Goal: Task Accomplishment & Management: Complete application form

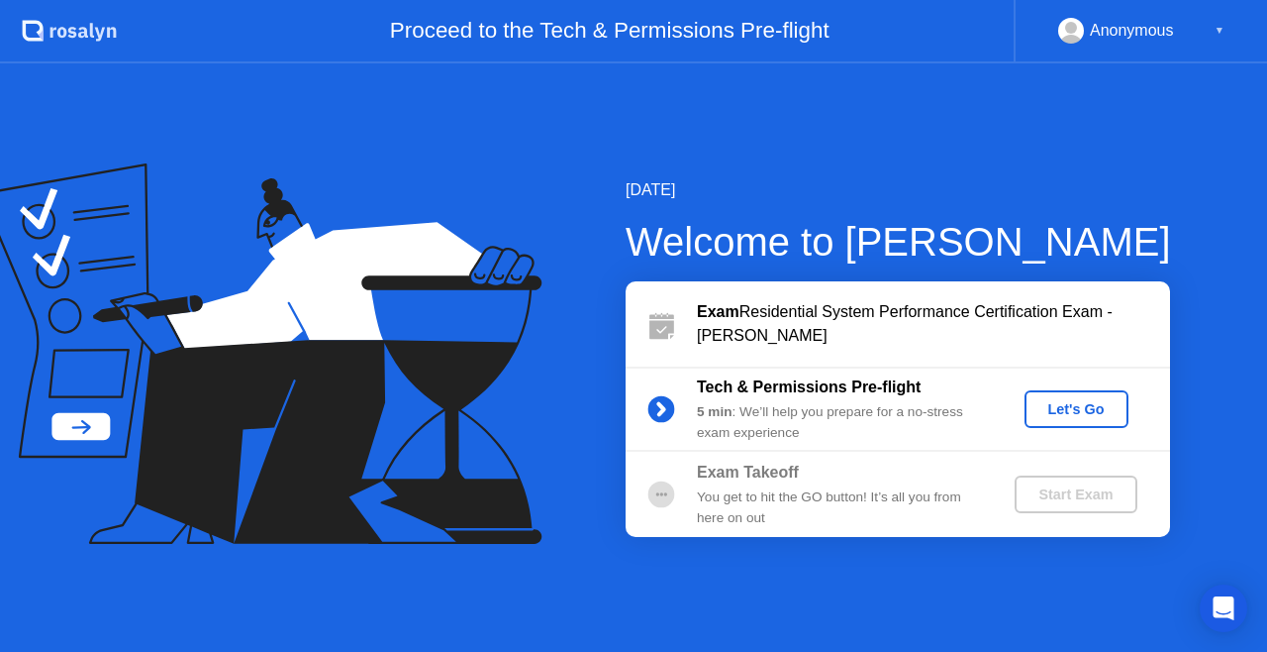
click at [967, 319] on div "Exam Residential System Performance Certification Exam - [PERSON_NAME]" at bounding box center [933, 324] width 473 height 48
click at [1058, 412] on div "Let's Go" at bounding box center [1077, 409] width 88 height 16
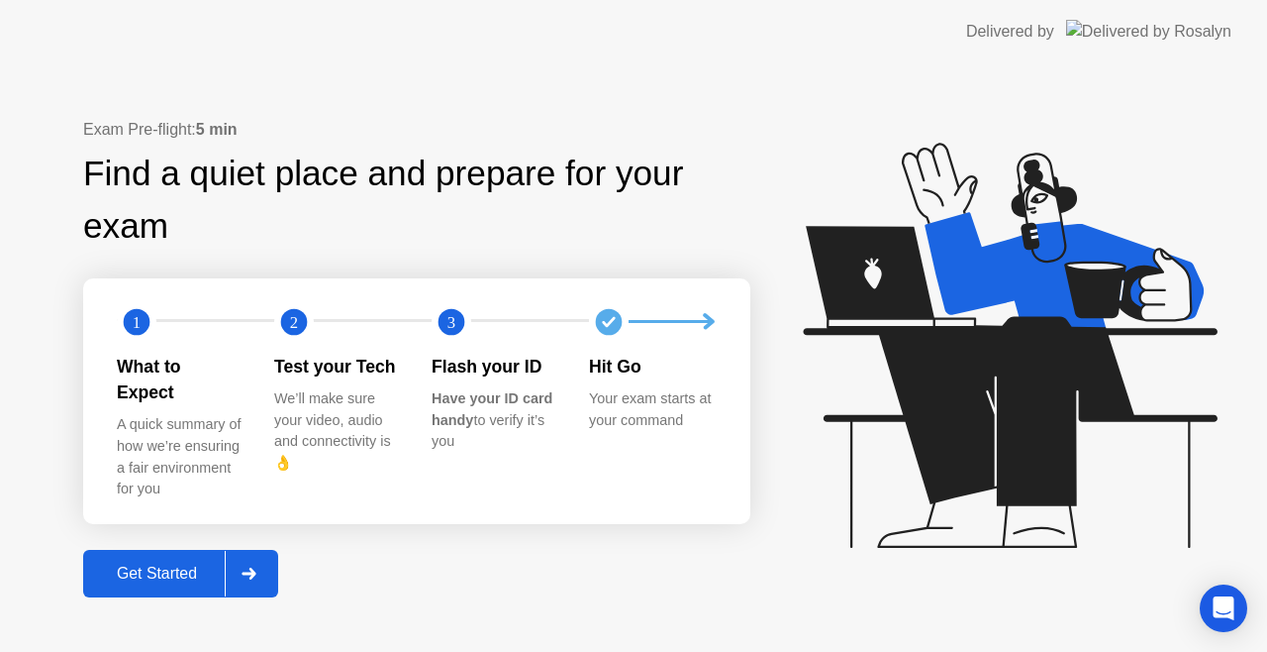
click at [158, 564] on div "Get Started" at bounding box center [157, 573] width 136 height 18
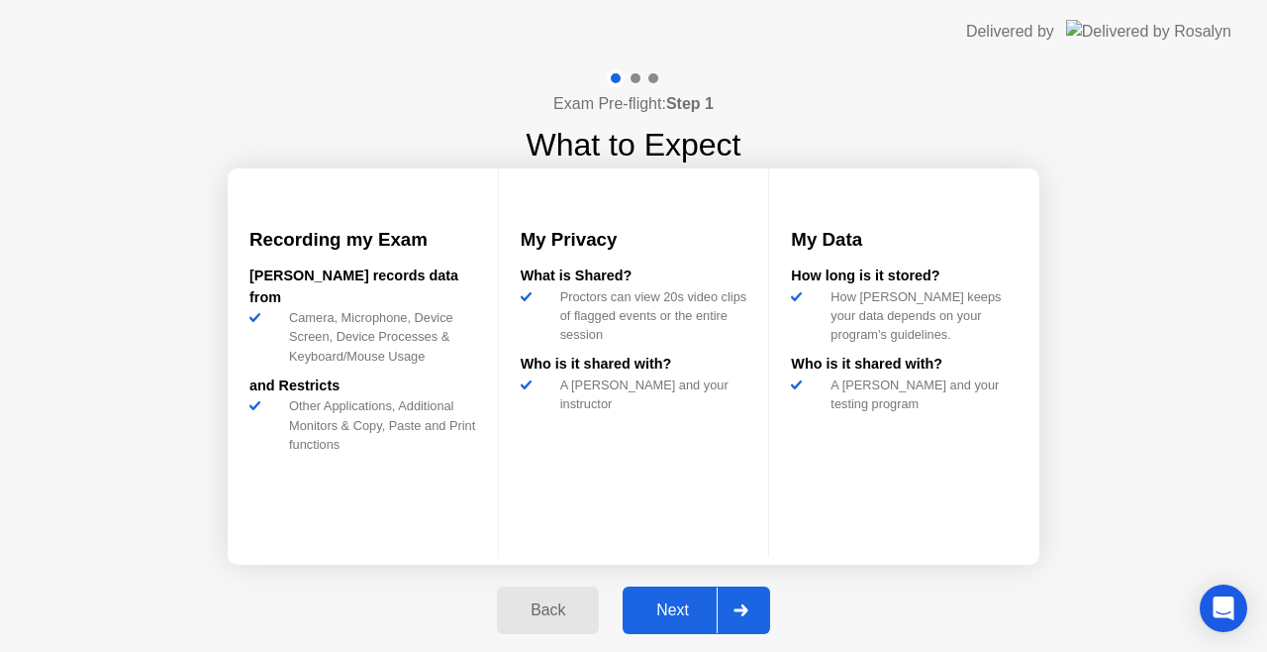
click at [689, 608] on div "Next" at bounding box center [673, 610] width 88 height 18
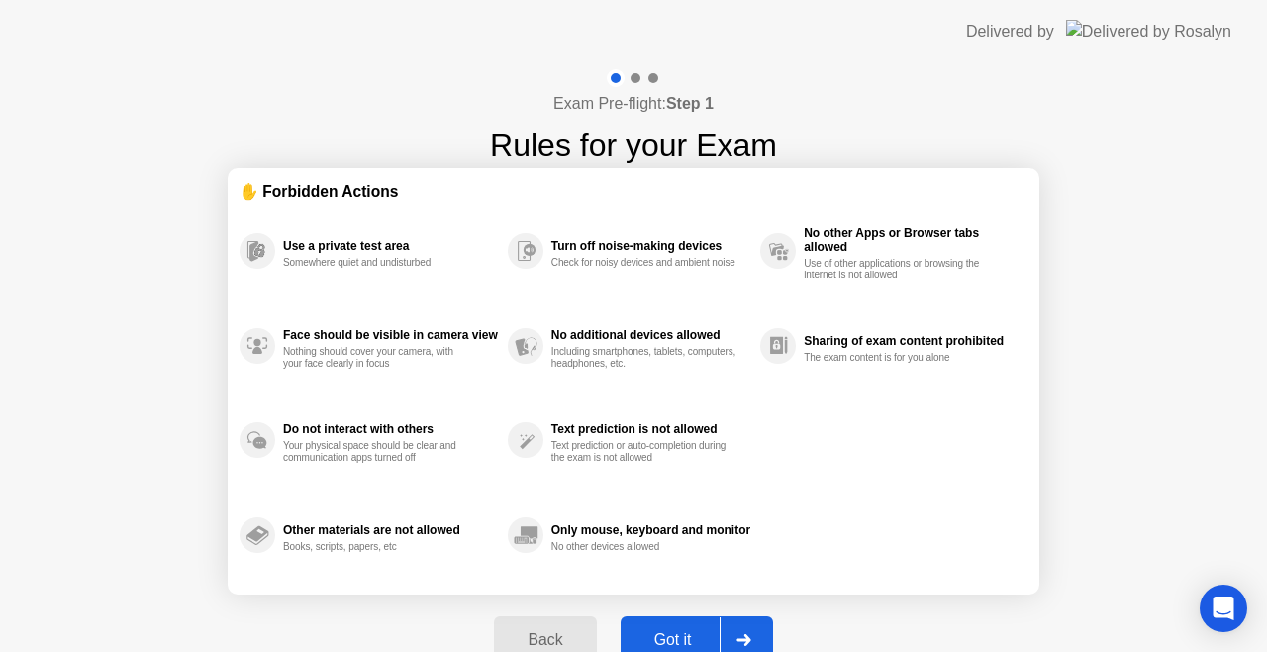
click at [991, 395] on div "Use a private test area Somewhere quiet and undisturbed Face should be visible …" at bounding box center [634, 392] width 788 height 379
click at [689, 638] on div "Got it" at bounding box center [673, 640] width 93 height 18
select select "**********"
select select "*******"
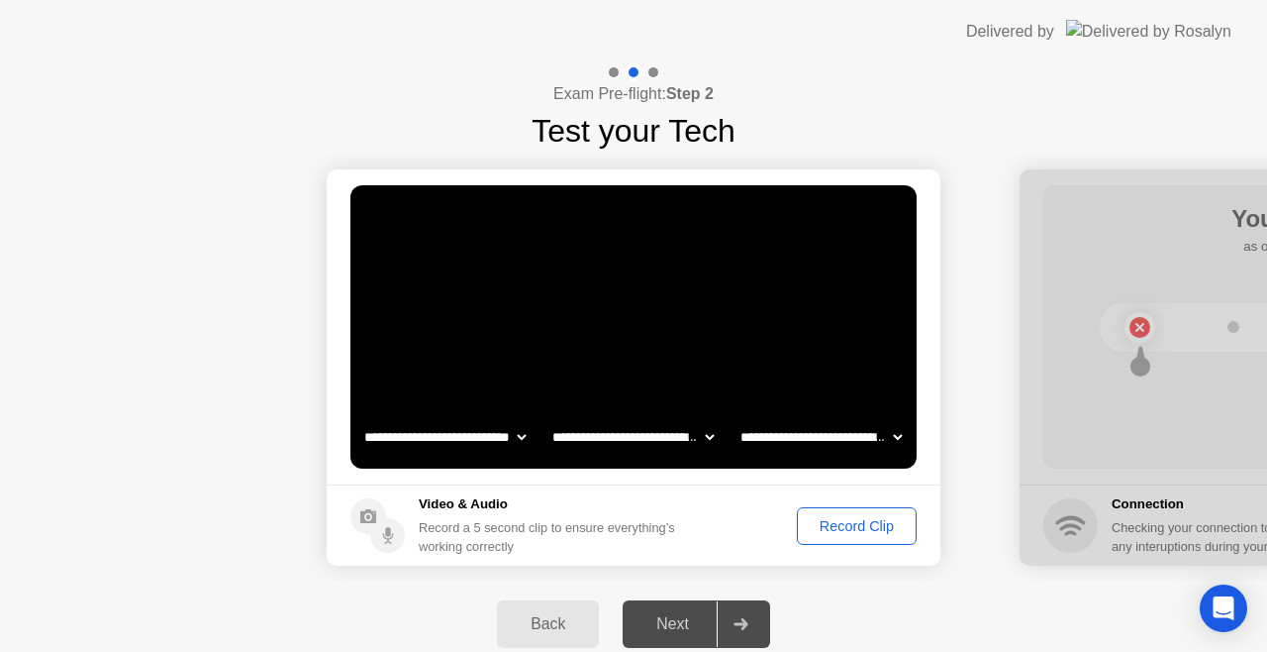
click at [829, 526] on div "Record Clip" at bounding box center [857, 526] width 106 height 16
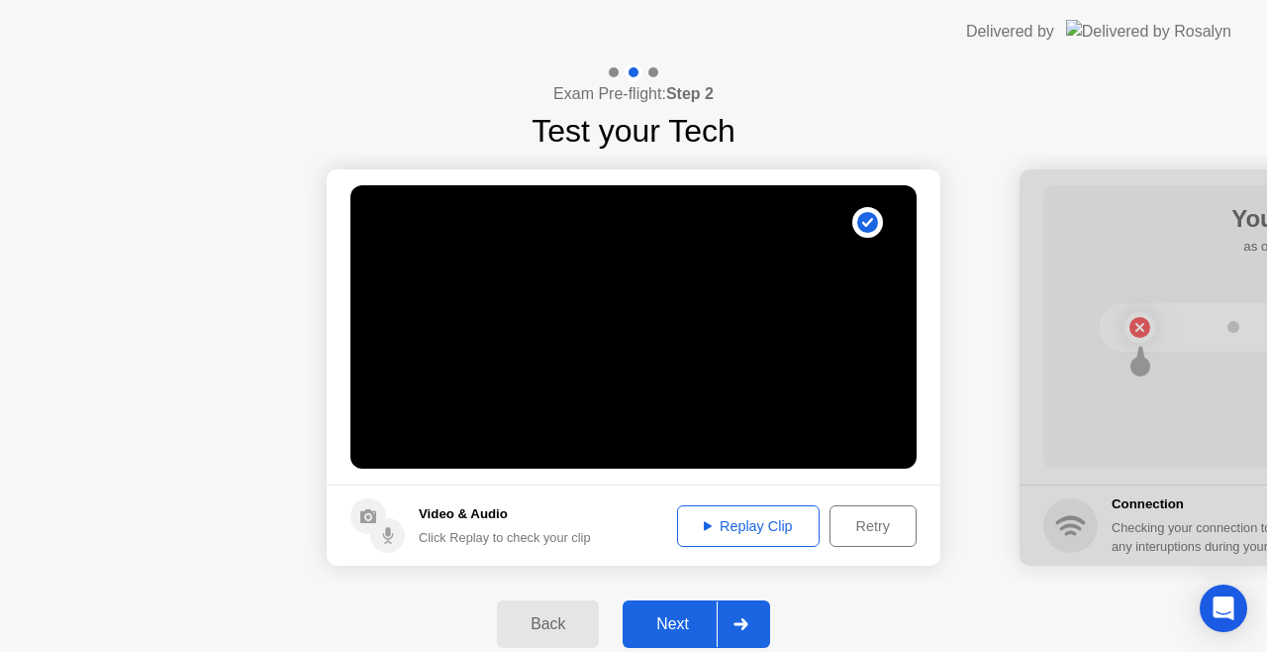
click at [757, 523] on div "Replay Clip" at bounding box center [748, 526] width 129 height 16
click at [868, 530] on div "Retry" at bounding box center [873, 526] width 73 height 16
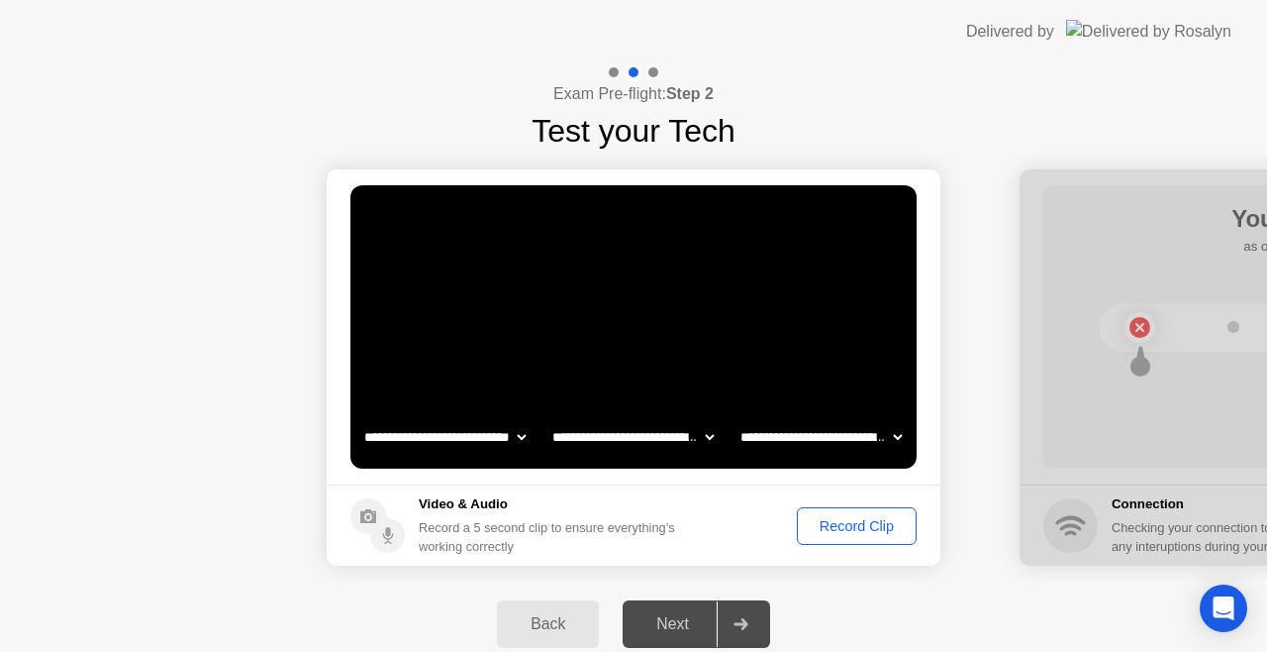
click at [901, 529] on div "Record Clip" at bounding box center [857, 526] width 106 height 16
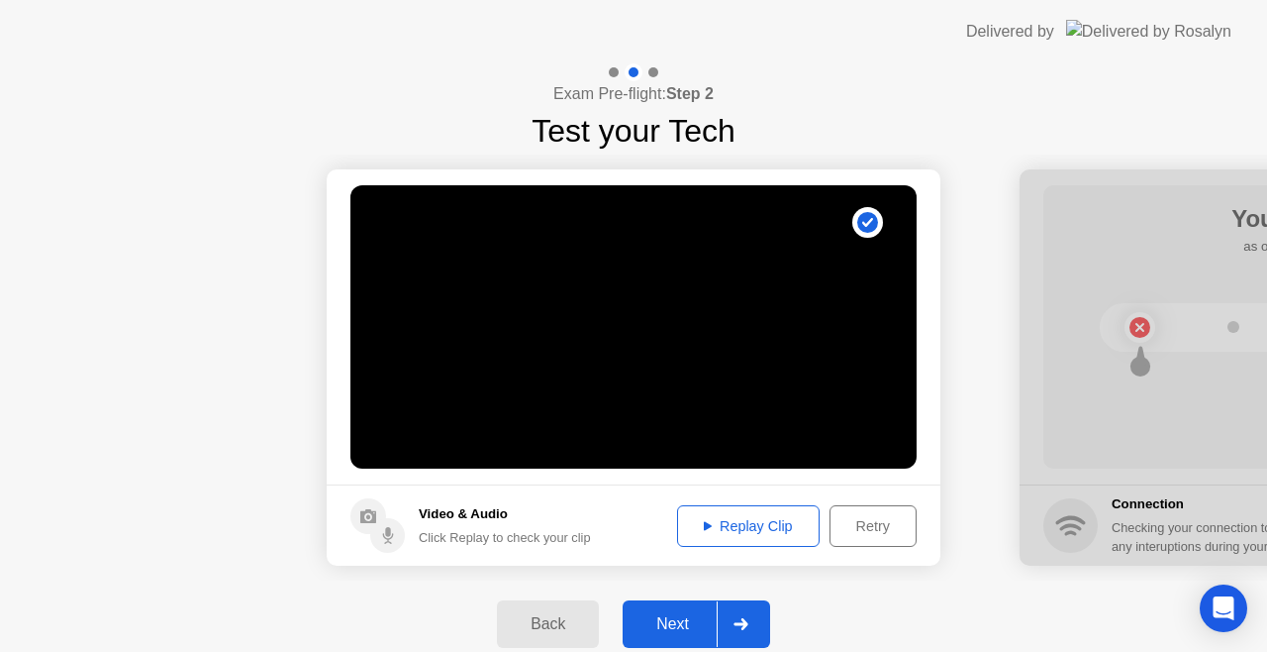
click at [774, 524] on div "Replay Clip" at bounding box center [748, 526] width 129 height 16
click at [676, 621] on div "Next" at bounding box center [673, 624] width 88 height 18
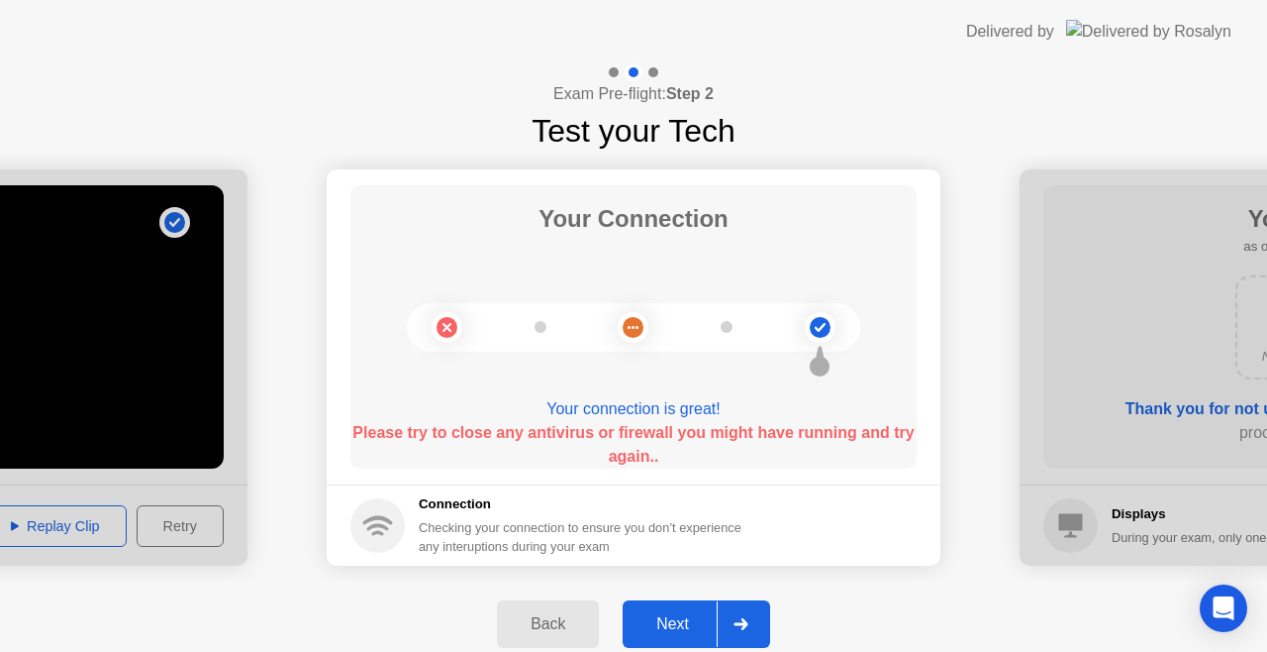
click at [671, 633] on div "Next" at bounding box center [673, 624] width 88 height 18
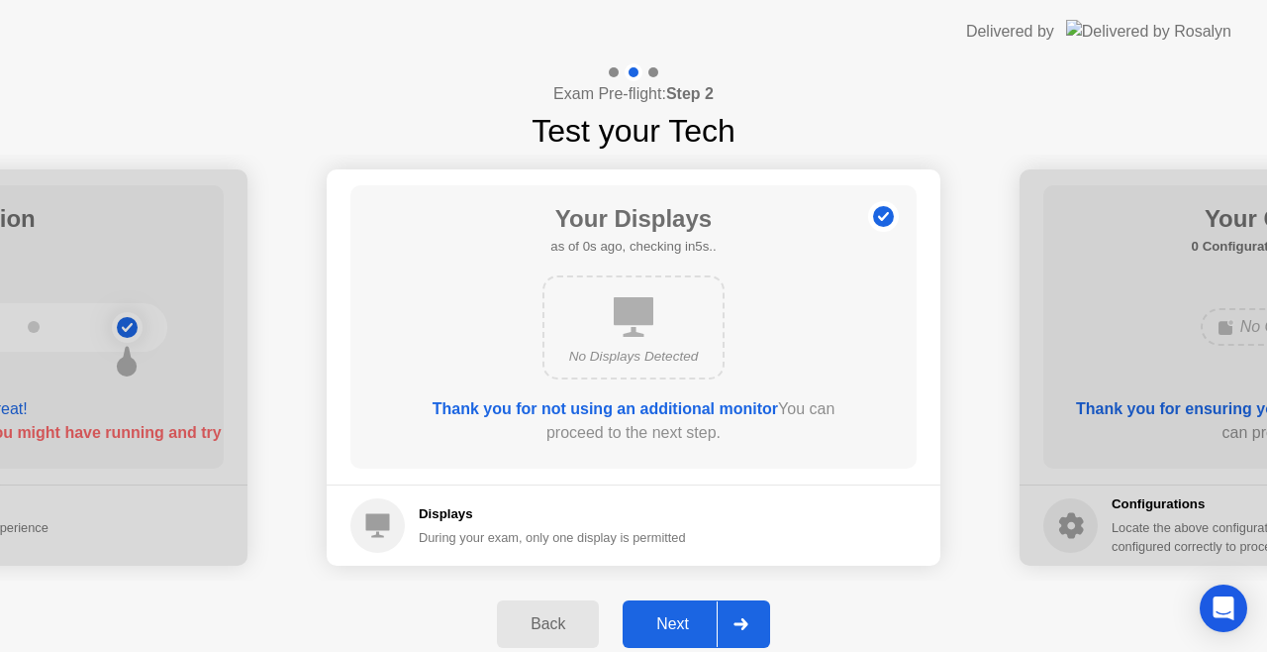
click at [667, 629] on div "Next" at bounding box center [673, 624] width 88 height 18
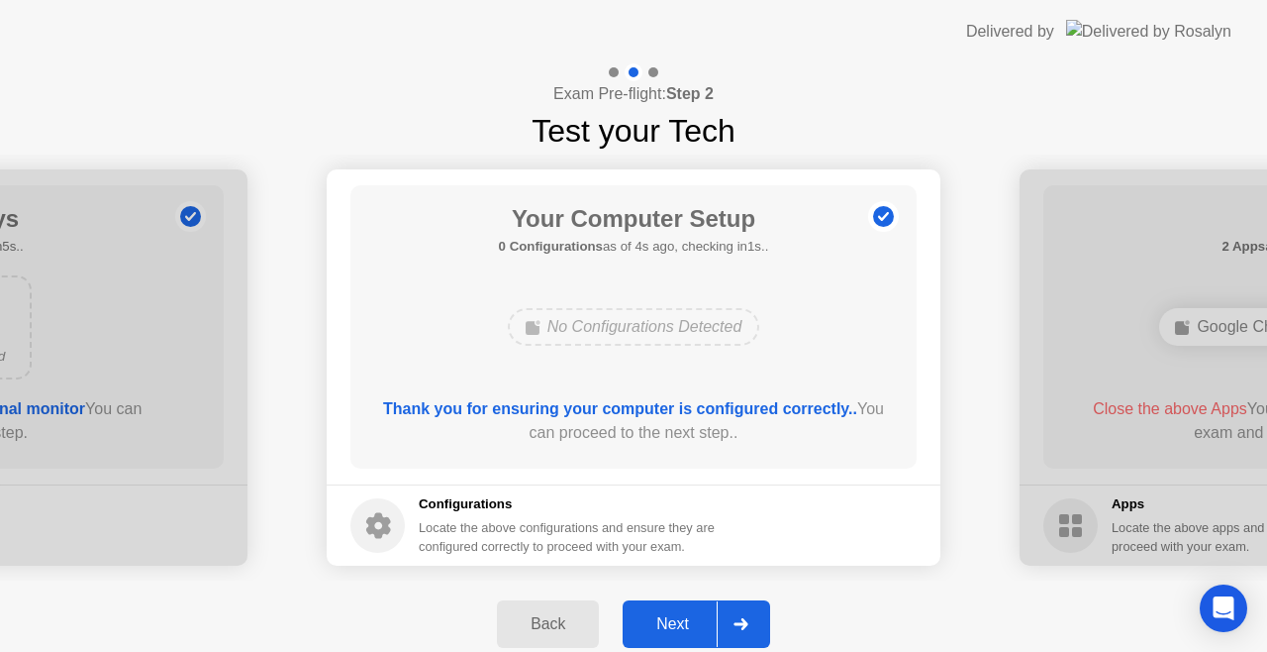
click at [657, 633] on div "Next" at bounding box center [673, 624] width 88 height 18
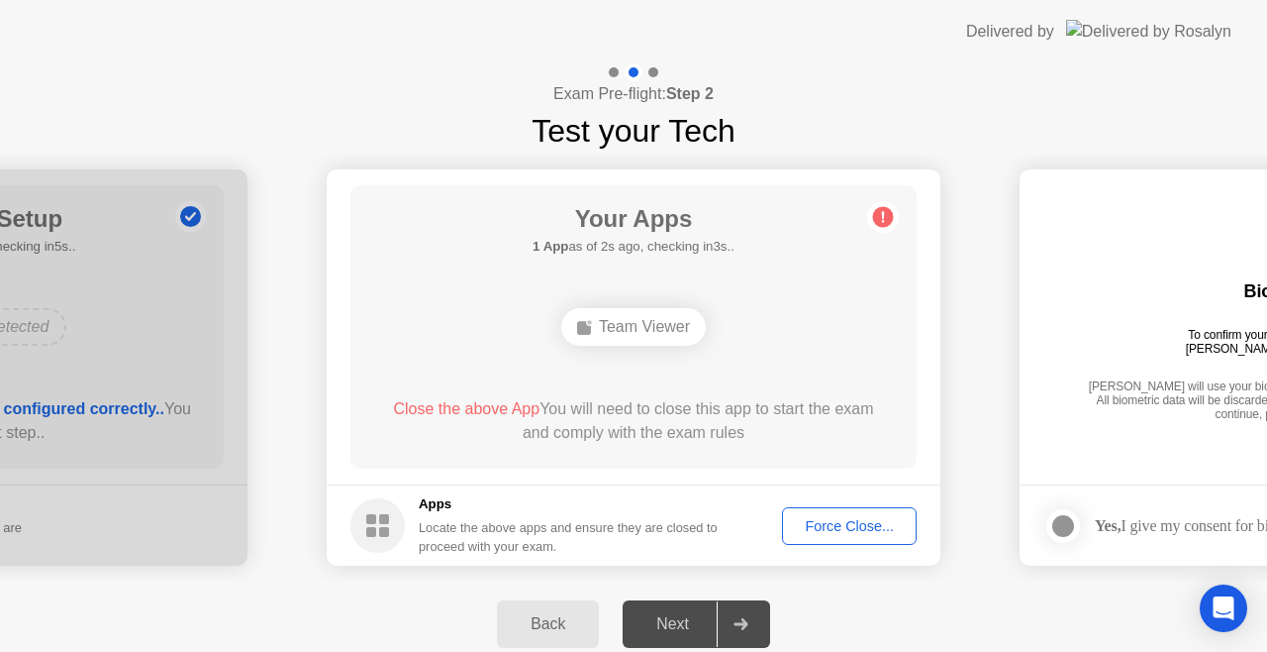
click at [847, 522] on div "Force Close..." at bounding box center [849, 526] width 121 height 16
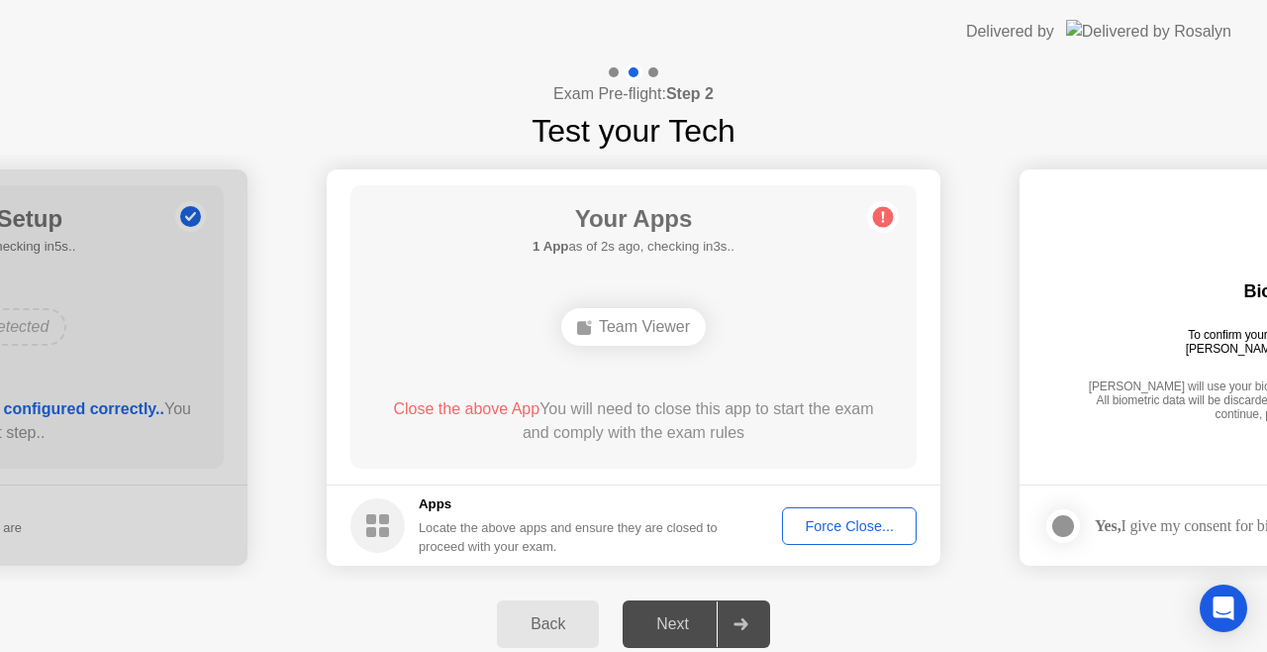
click at [742, 449] on div "Close the above App You will need to close this app to start the exam and compl…" at bounding box center [634, 424] width 510 height 55
click at [544, 628] on div "Back" at bounding box center [548, 624] width 90 height 18
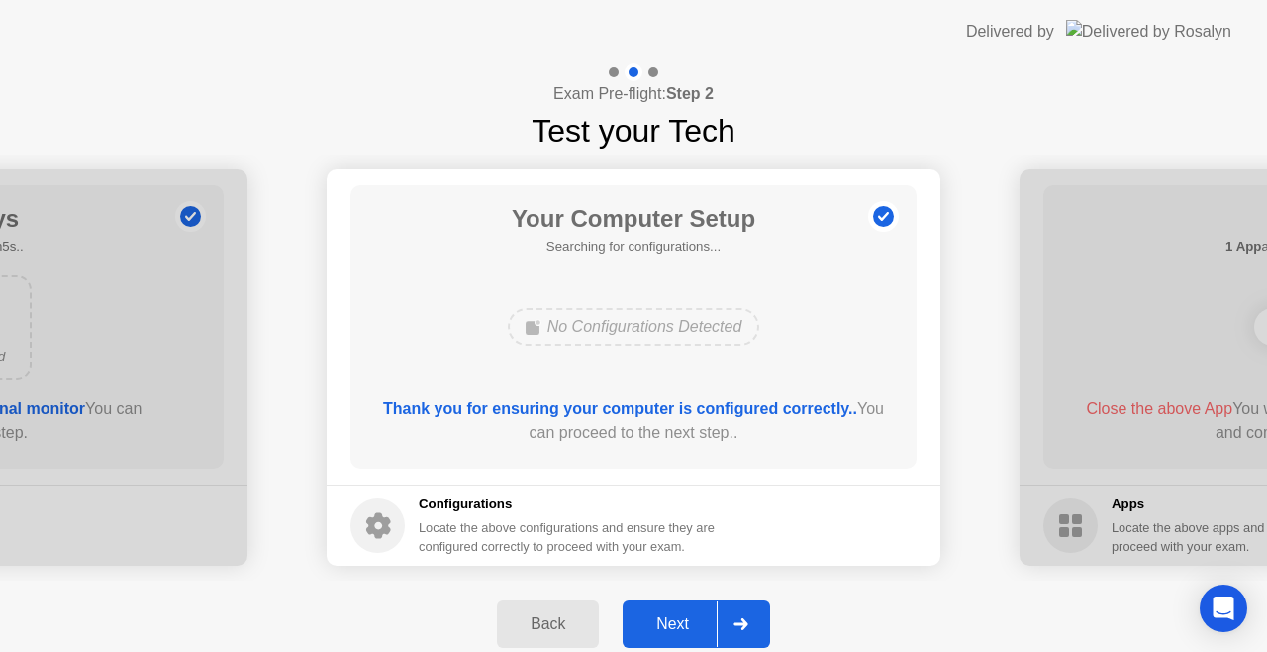
click at [675, 620] on div "Next" at bounding box center [673, 624] width 88 height 18
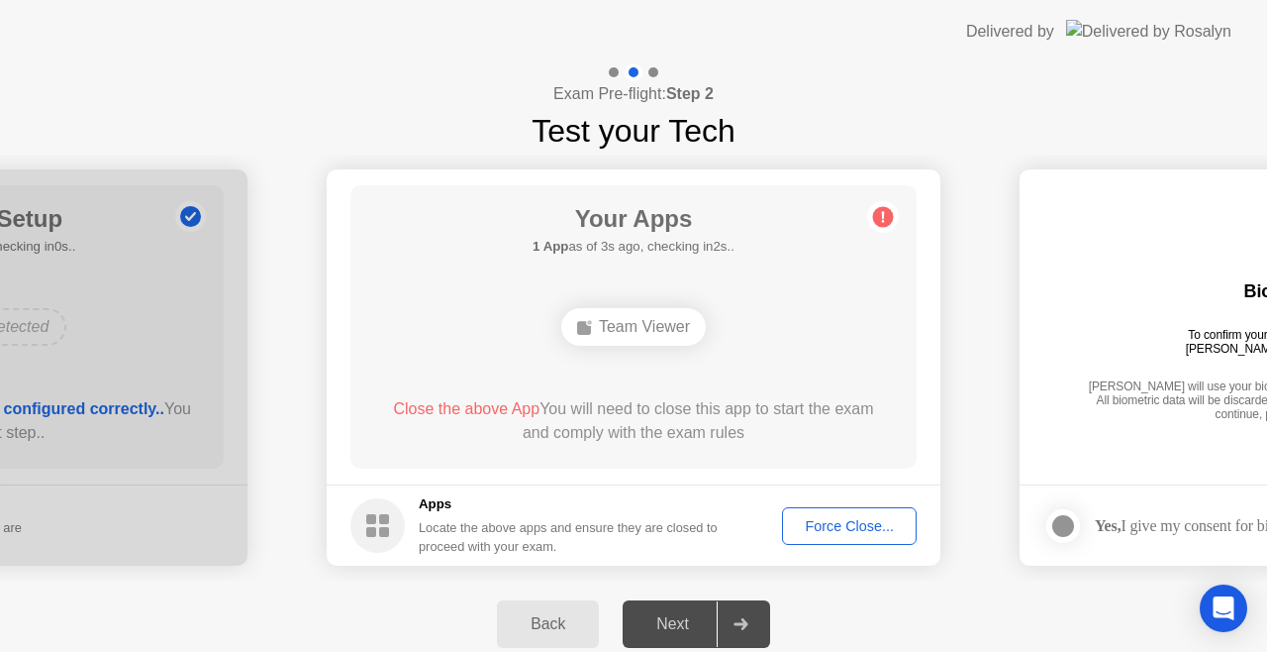
click at [654, 583] on div "Back Next" at bounding box center [633, 623] width 1267 height 87
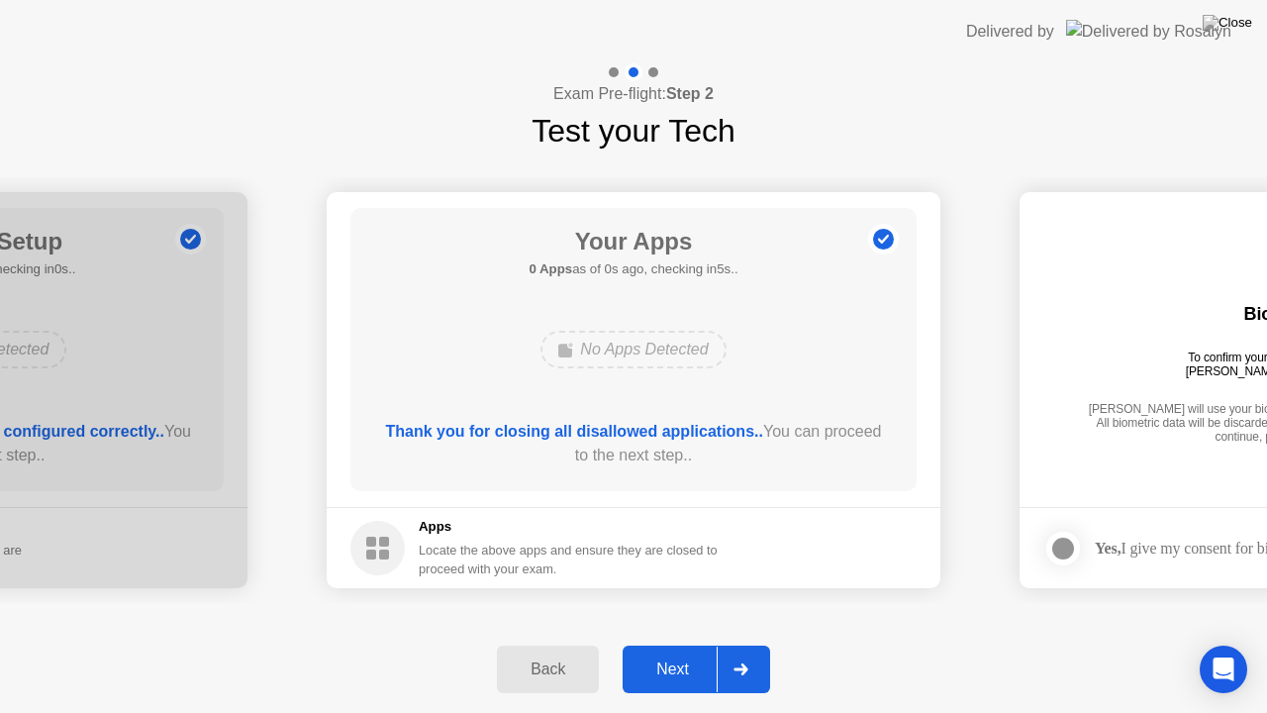
click at [856, 363] on div "No Apps Detected" at bounding box center [634, 349] width 454 height 53
click at [672, 651] on div "Next" at bounding box center [673, 669] width 88 height 18
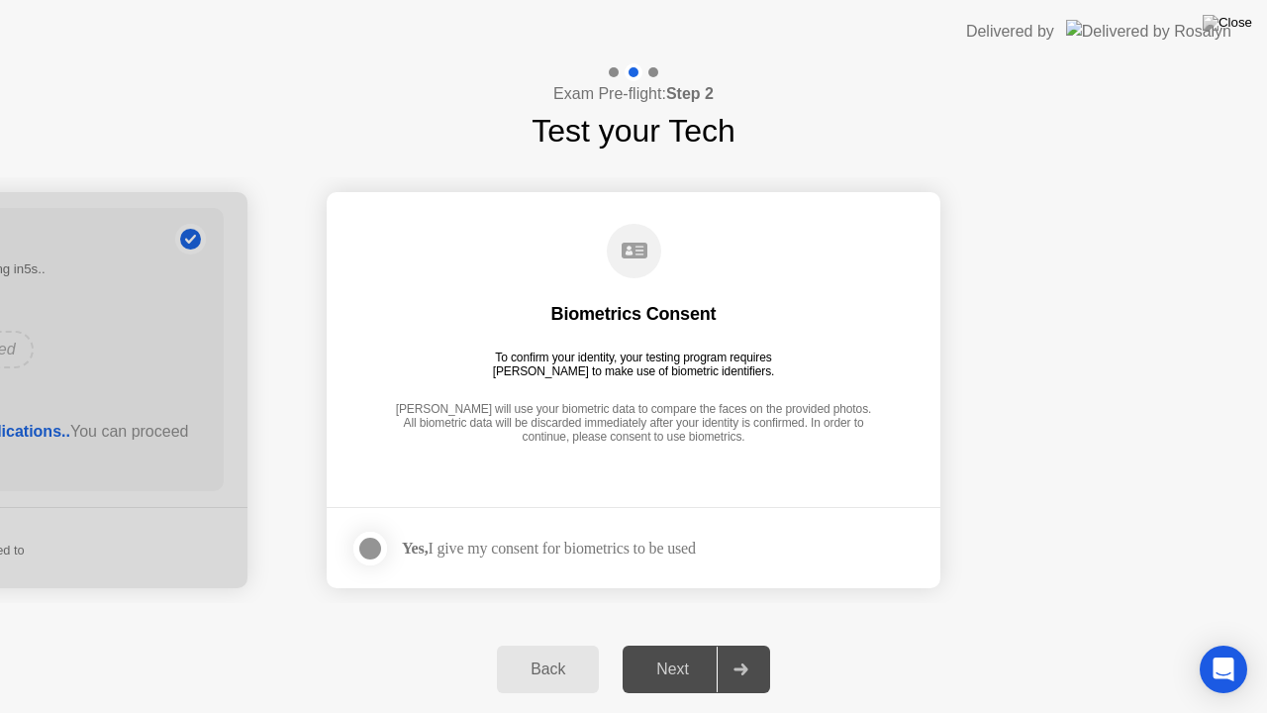
click at [553, 543] on div "Yes, I give my consent for biometrics to be used" at bounding box center [549, 548] width 294 height 19
click at [673, 651] on div "Next" at bounding box center [673, 669] width 88 height 18
click at [368, 541] on div at bounding box center [370, 549] width 24 height 24
click at [671, 651] on div "Next" at bounding box center [673, 669] width 88 height 18
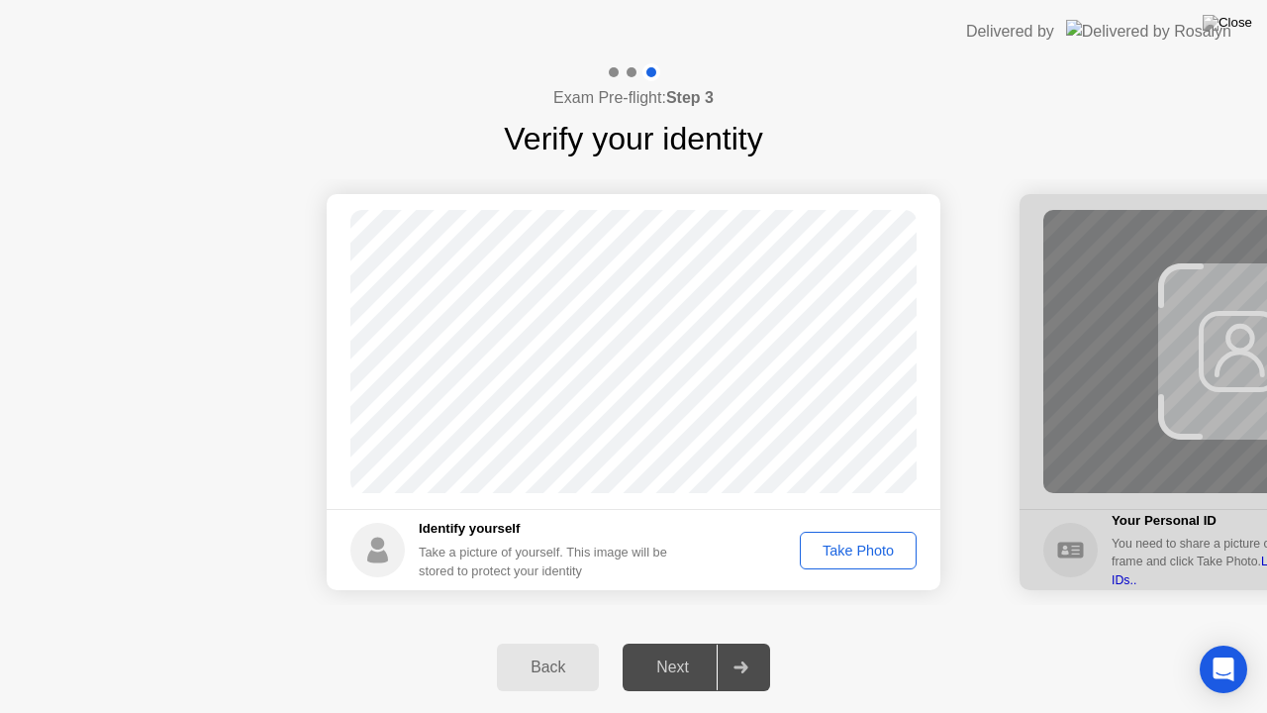
click at [842, 555] on div "Take Photo" at bounding box center [858, 551] width 103 height 16
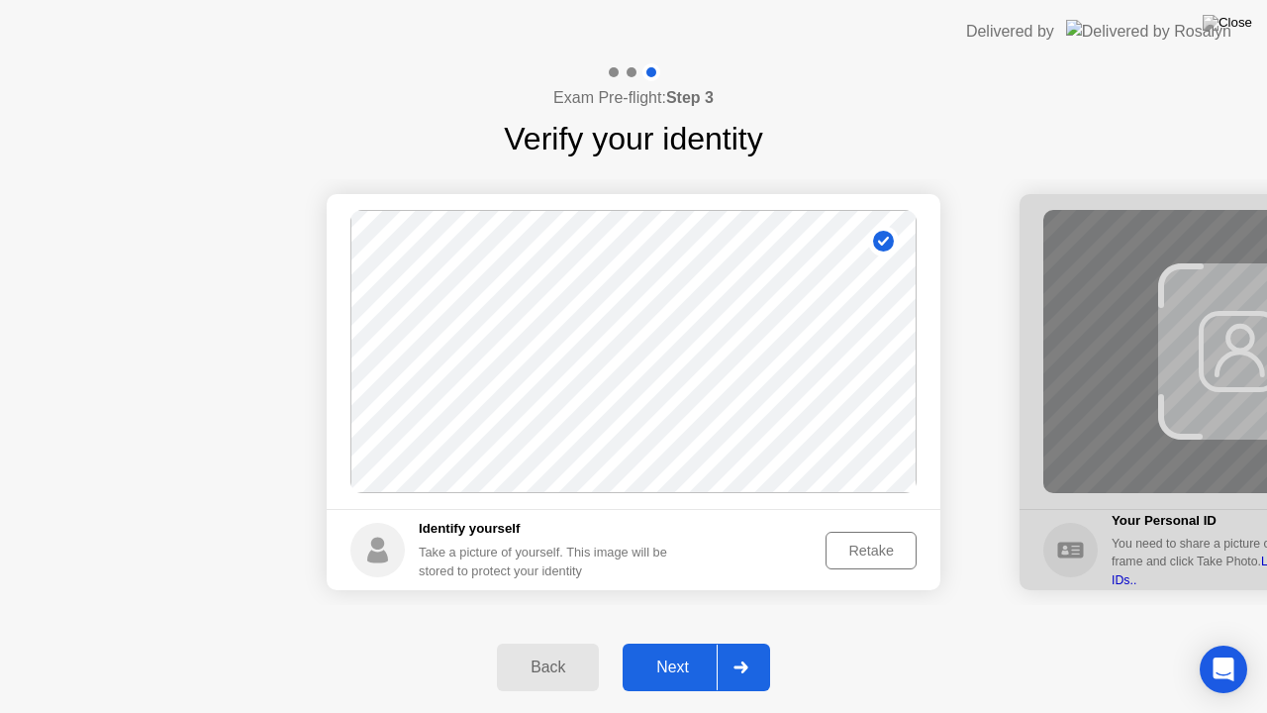
click at [681, 651] on div "Next" at bounding box center [673, 667] width 88 height 18
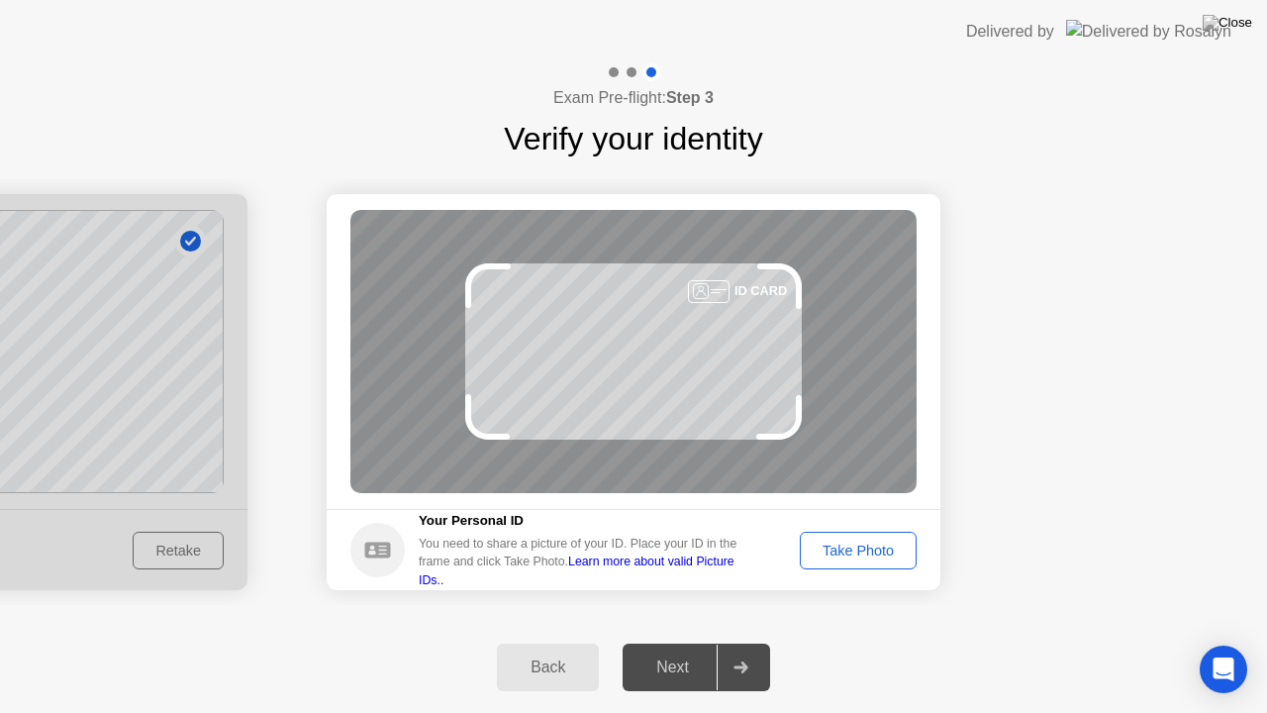
click at [832, 558] on div "Take Photo" at bounding box center [858, 551] width 103 height 16
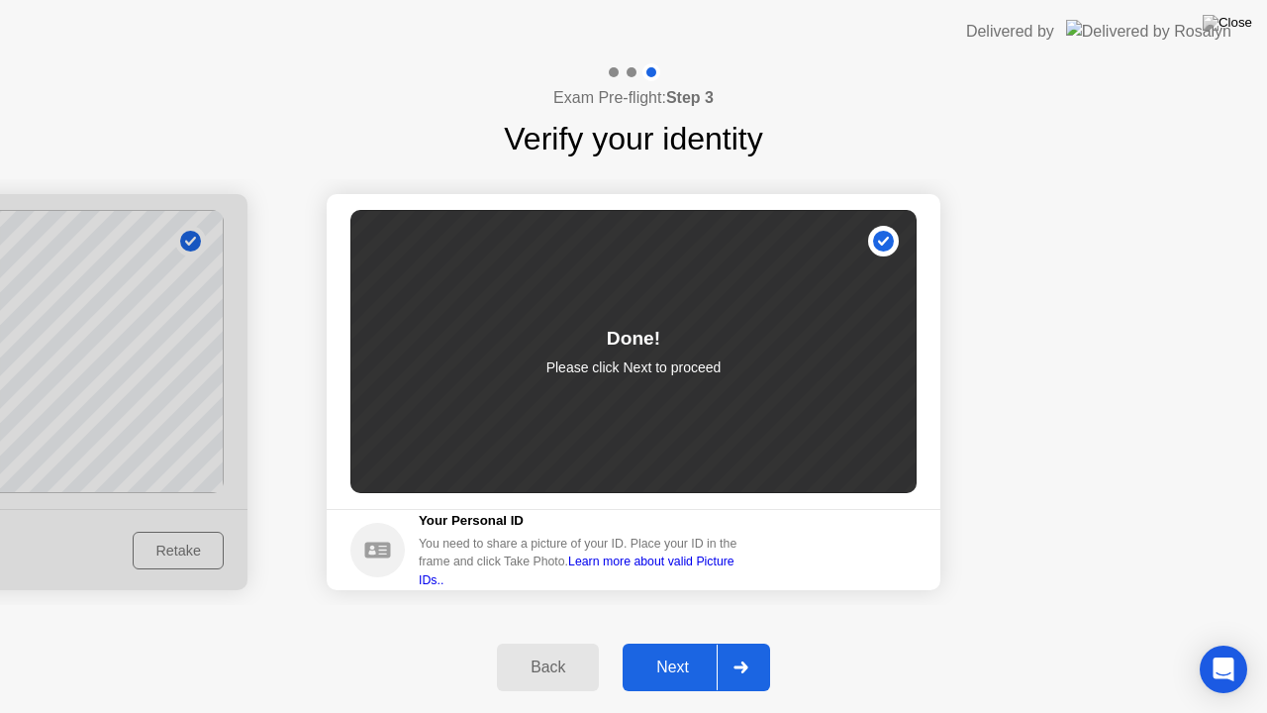
click at [677, 651] on div "Next" at bounding box center [673, 667] width 88 height 18
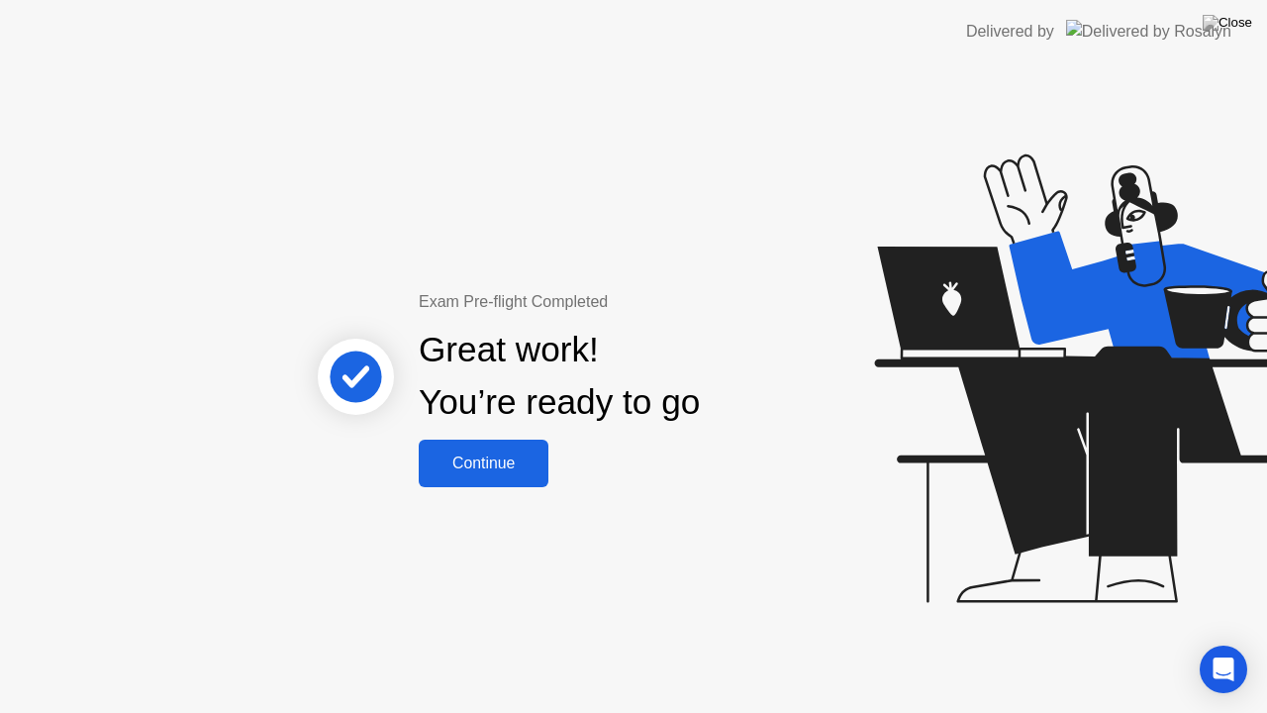
click at [516, 467] on div "Continue" at bounding box center [484, 464] width 118 height 18
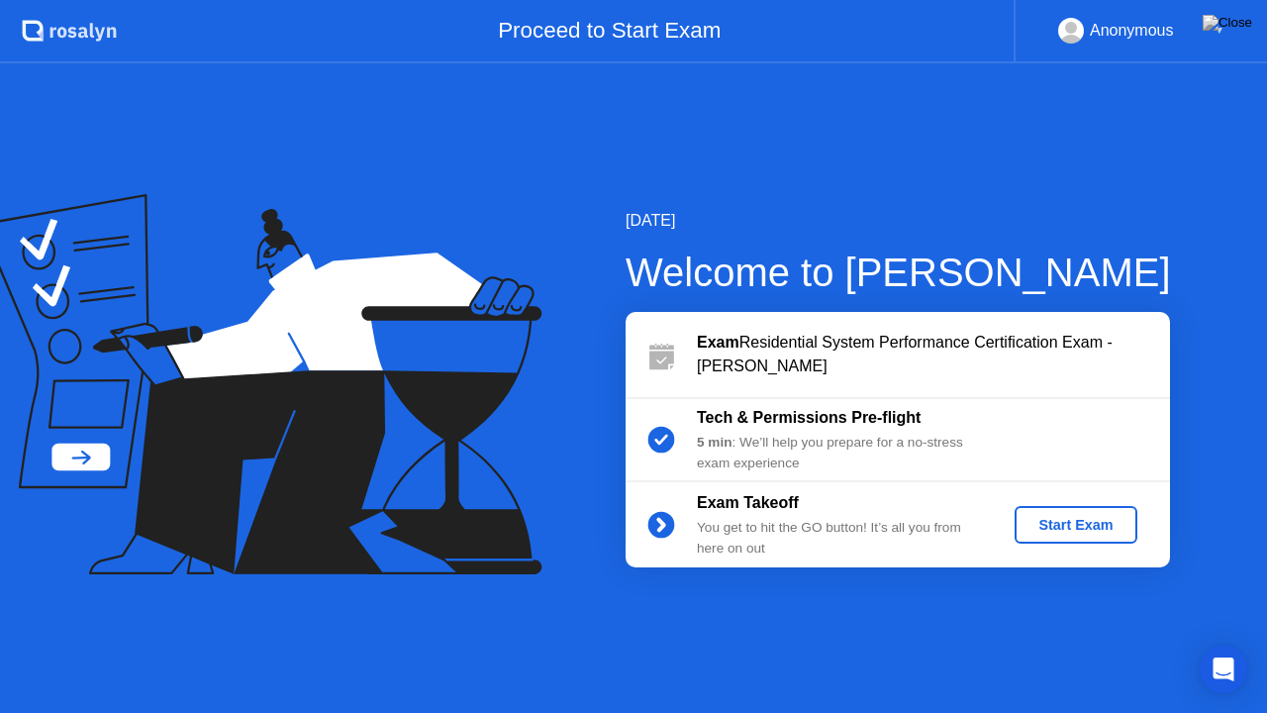
click at [1056, 527] on div "Start Exam" at bounding box center [1076, 525] width 106 height 16
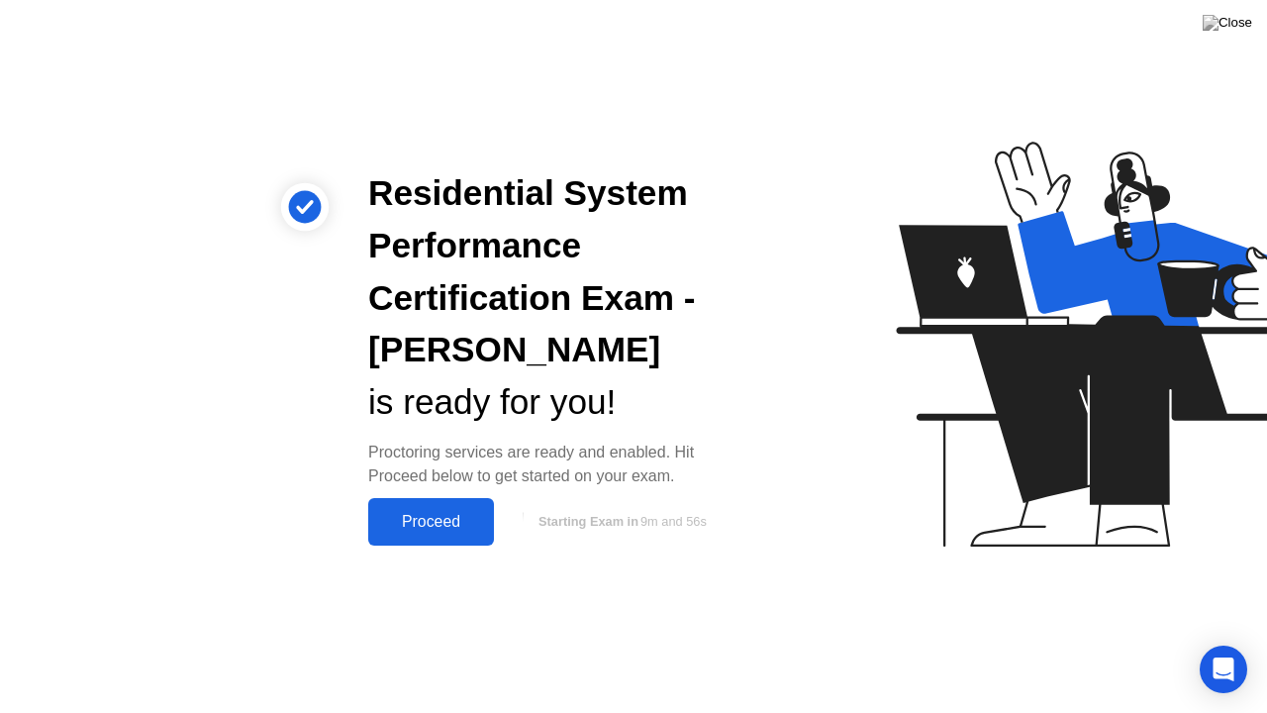
click at [446, 521] on div "Proceed" at bounding box center [431, 522] width 114 height 18
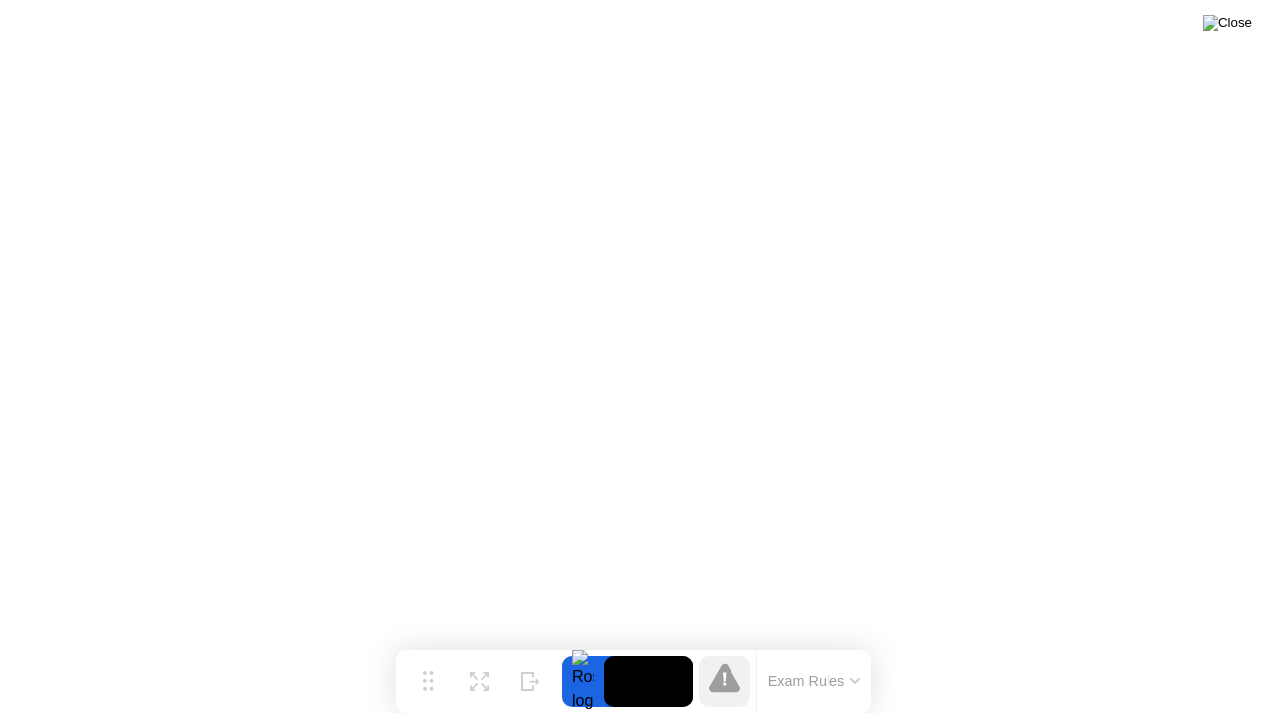
click at [1238, 26] on img at bounding box center [1228, 23] width 50 height 16
click at [1241, 22] on img at bounding box center [1228, 23] width 50 height 16
click at [806, 651] on button "Exam Rules" at bounding box center [814, 681] width 105 height 18
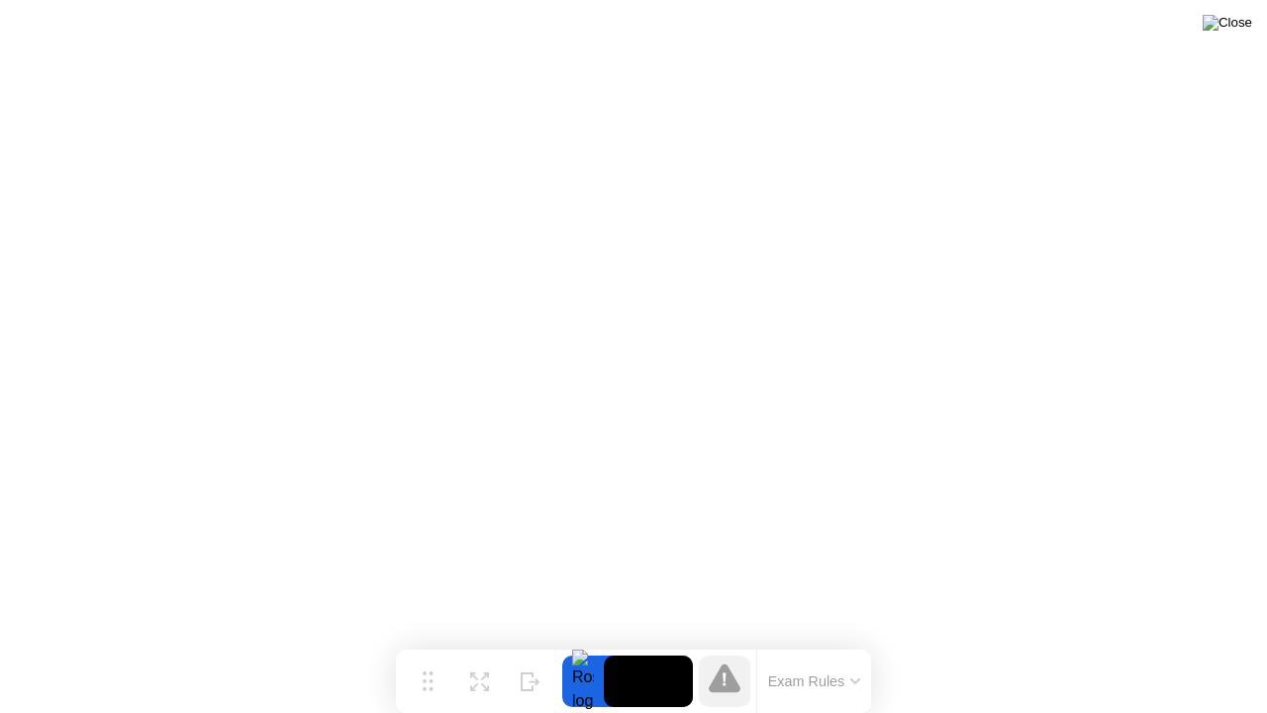
click at [1234, 31] on img at bounding box center [1228, 23] width 50 height 16
click at [1234, 27] on img at bounding box center [1228, 23] width 50 height 16
click at [1240, 22] on img at bounding box center [1228, 23] width 50 height 16
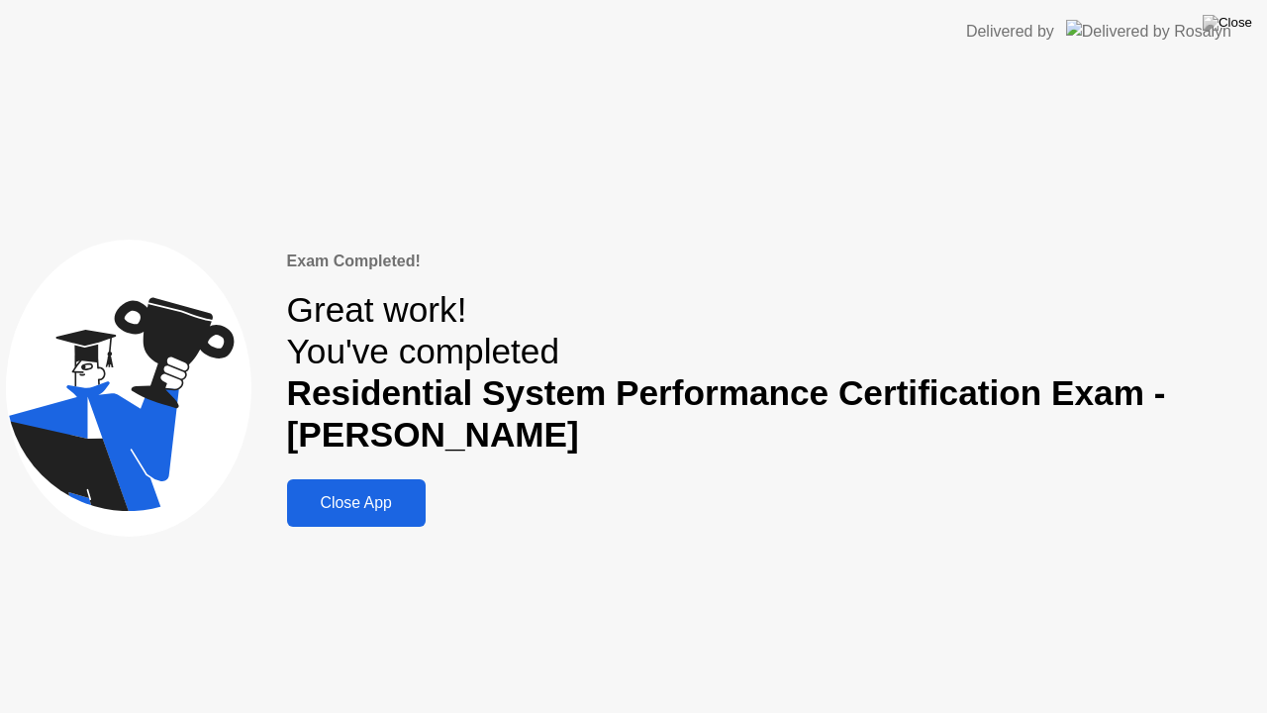
click at [403, 499] on div "Close App" at bounding box center [356, 503] width 127 height 18
